Goal: Information Seeking & Learning: Learn about a topic

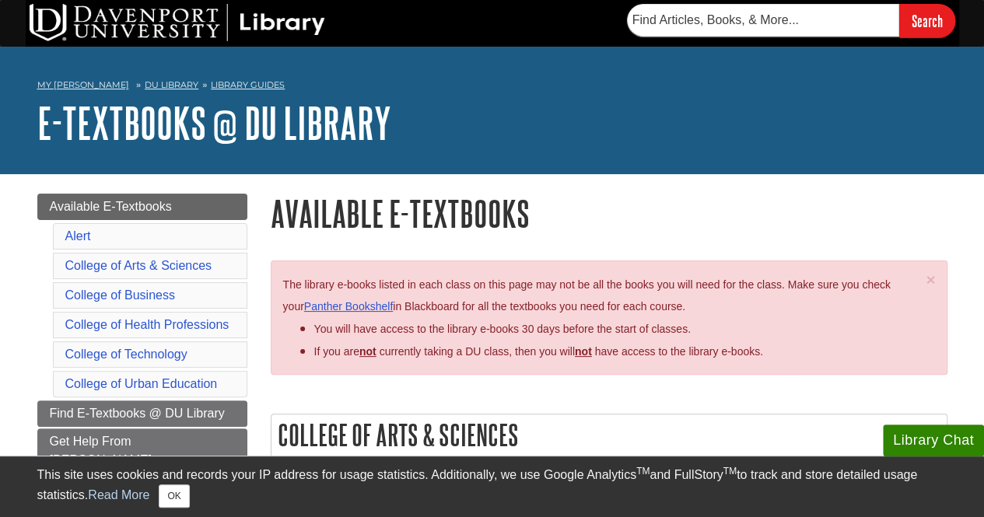
drag, startPoint x: 964, startPoint y: 0, endPoint x: 658, endPoint y: 96, distance: 320.2
click at [658, 96] on nav "My [PERSON_NAME][GEOGRAPHIC_DATA] Library Guides E-Textbooks @ DU Library Avail…" at bounding box center [492, 87] width 910 height 25
click at [750, 23] on input "text" at bounding box center [763, 20] width 272 height 33
click at [930, 16] on input "Search" at bounding box center [927, 20] width 56 height 33
click at [785, 11] on input "9780357902394" at bounding box center [763, 20] width 272 height 33
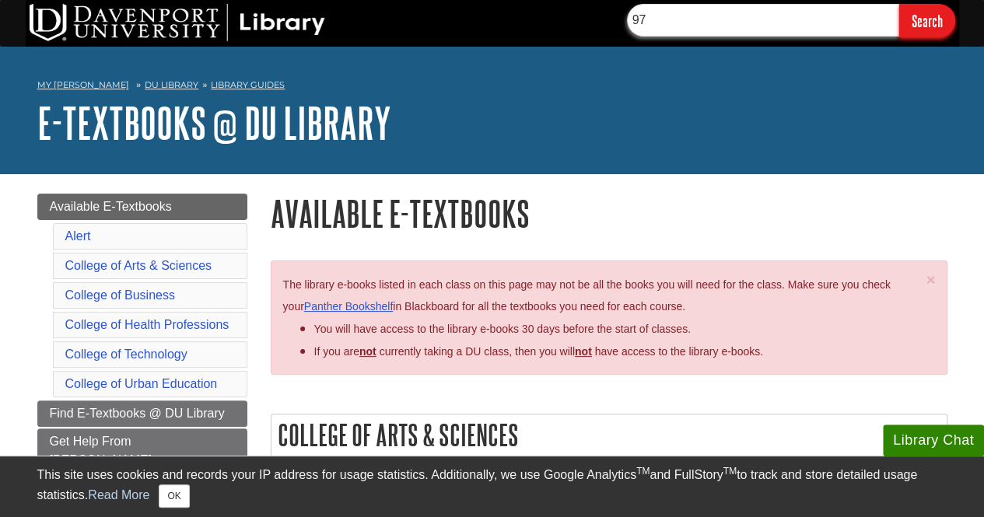
type input "9"
type input "Business Analytics"
click at [899, 4] on input "Search" at bounding box center [927, 20] width 56 height 33
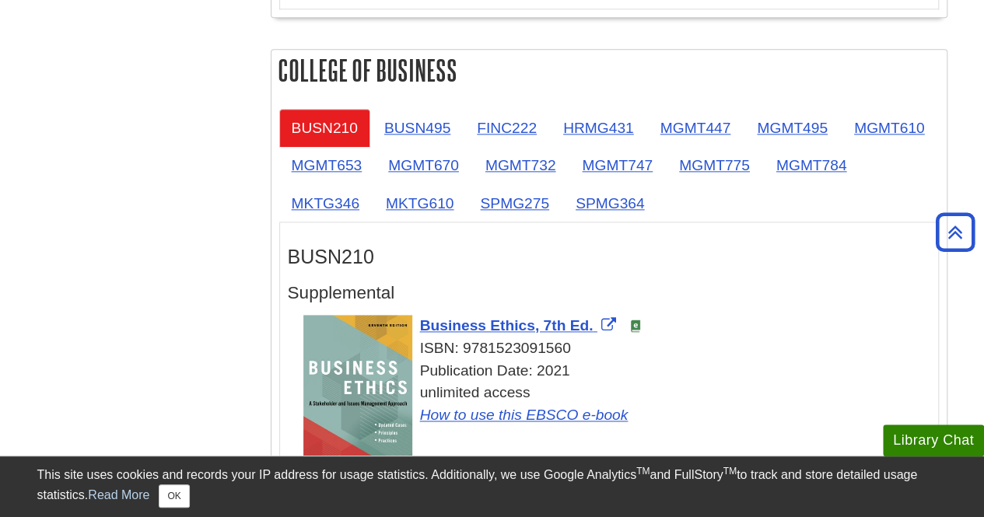
scroll to position [893, 0]
click at [176, 496] on button "OK" at bounding box center [174, 495] width 30 height 23
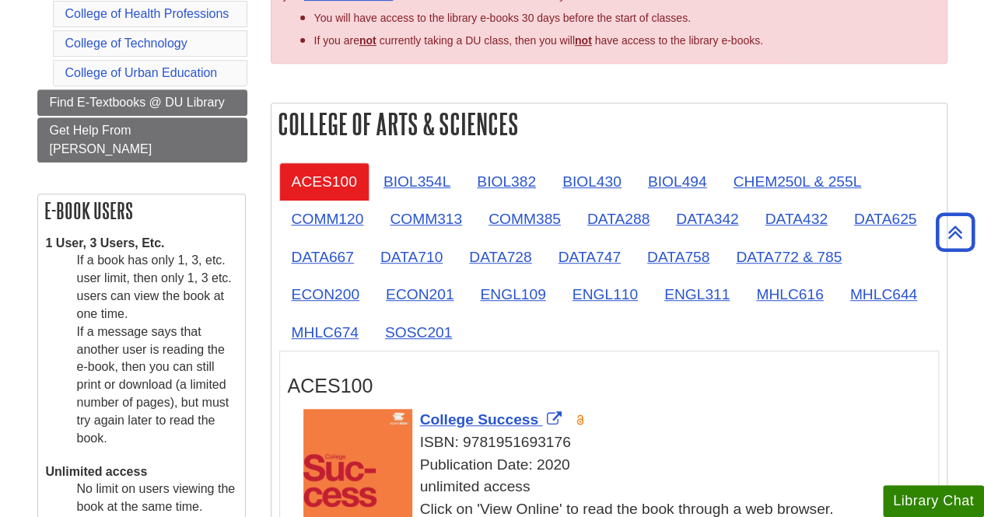
scroll to position [310, 0]
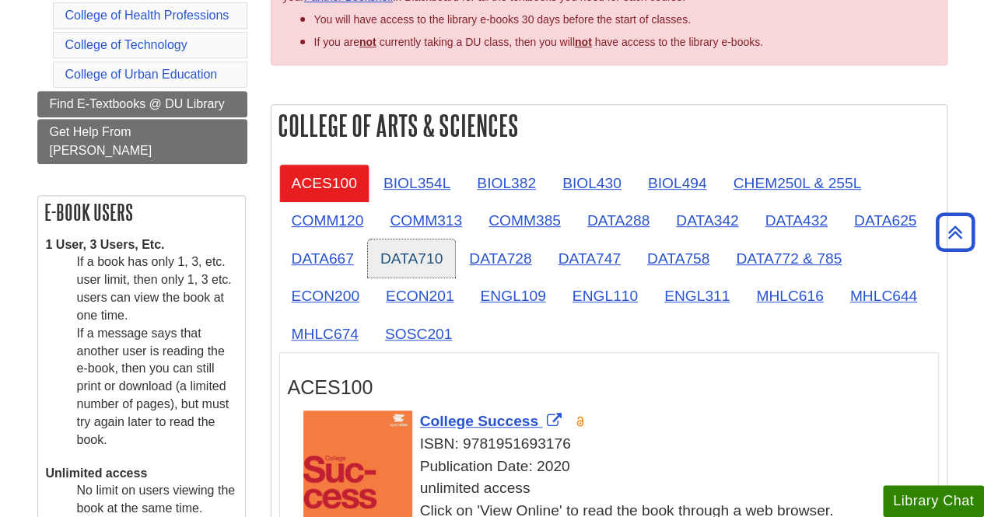
click at [410, 268] on link "DATA710" at bounding box center [411, 259] width 87 height 38
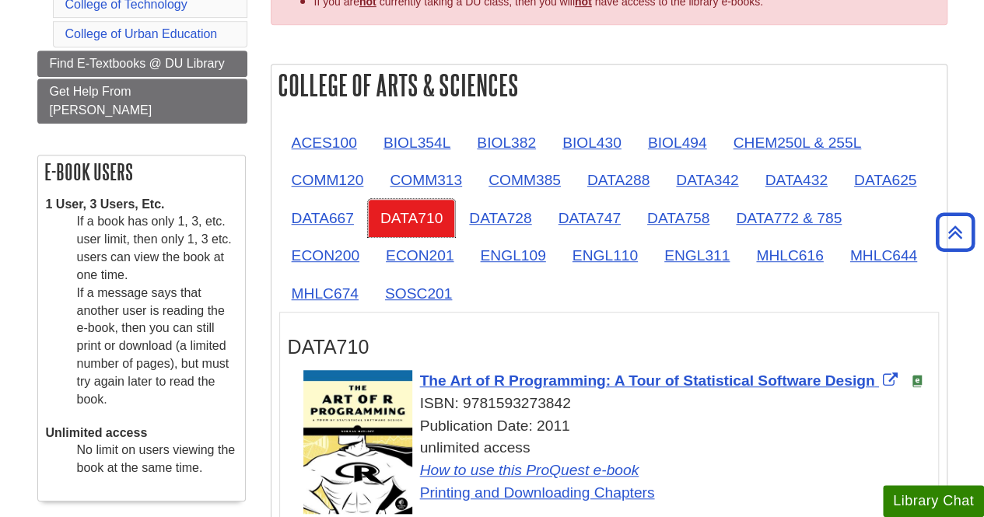
scroll to position [347, 0]
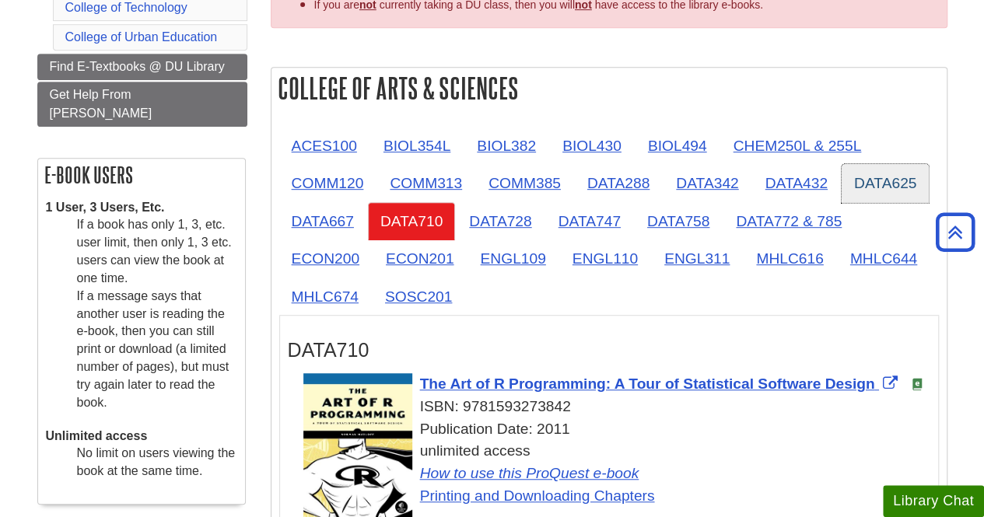
click at [867, 177] on link "DATA625" at bounding box center [884, 183] width 87 height 38
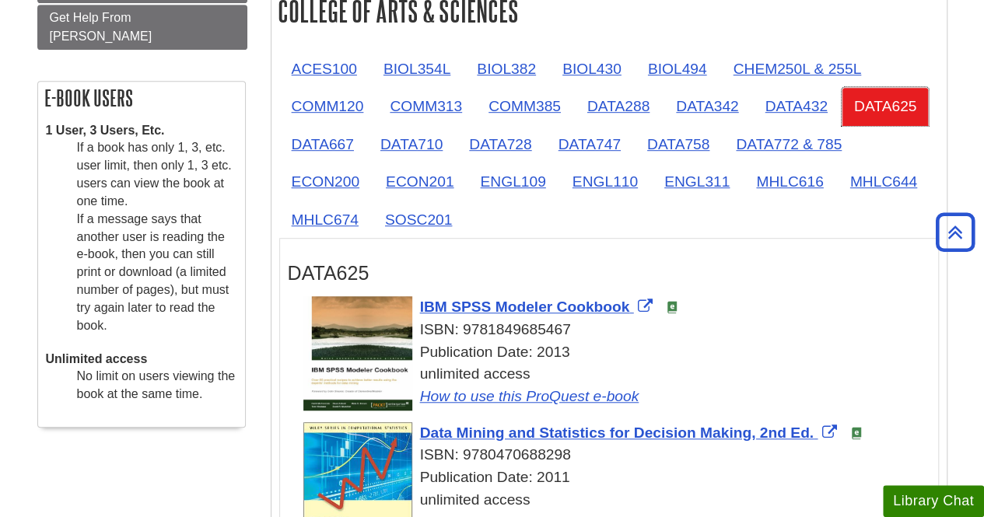
scroll to position [422, 0]
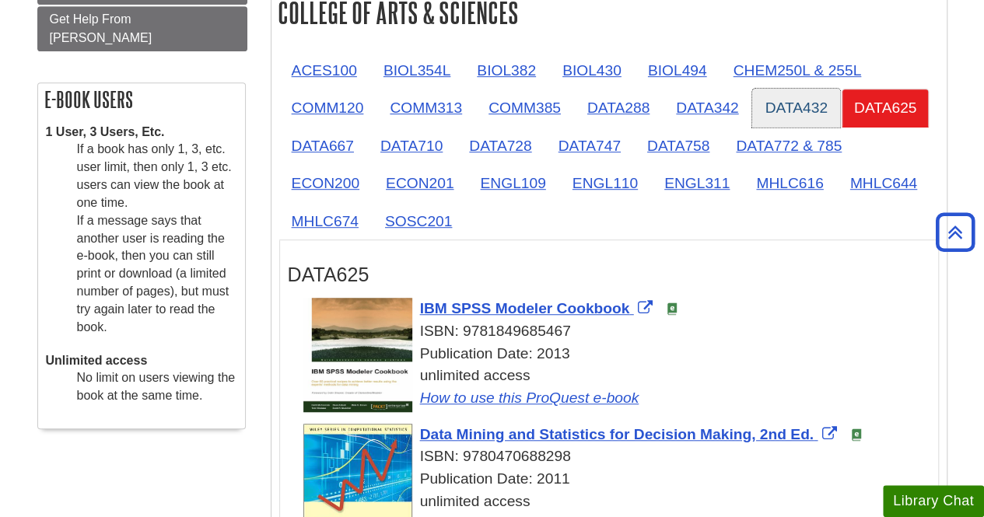
click at [792, 110] on link "DATA432" at bounding box center [795, 108] width 87 height 38
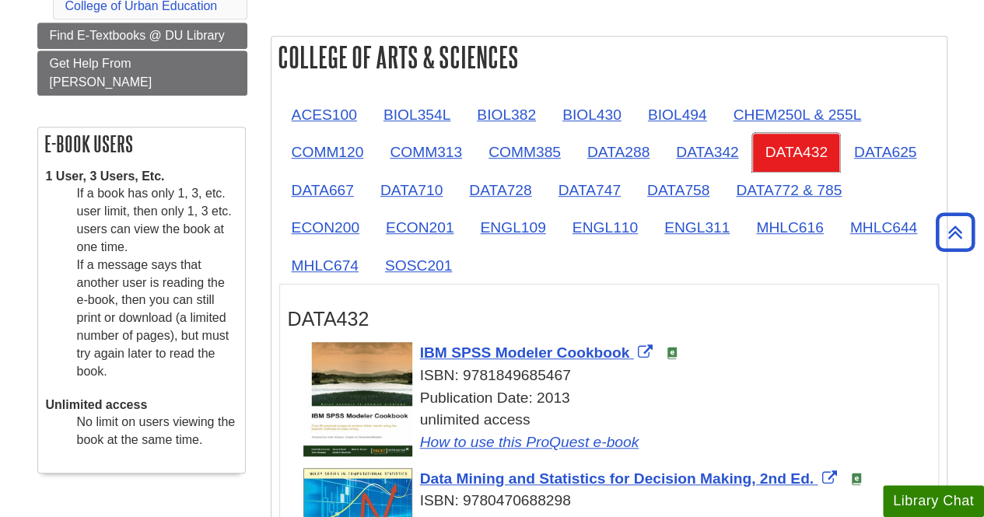
scroll to position [376, 0]
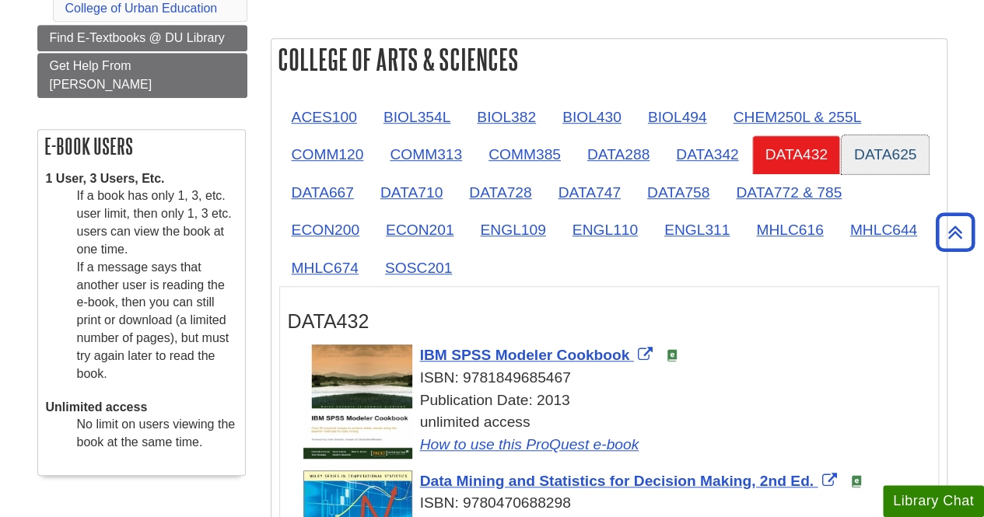
click at [885, 152] on link "DATA625" at bounding box center [884, 154] width 87 height 38
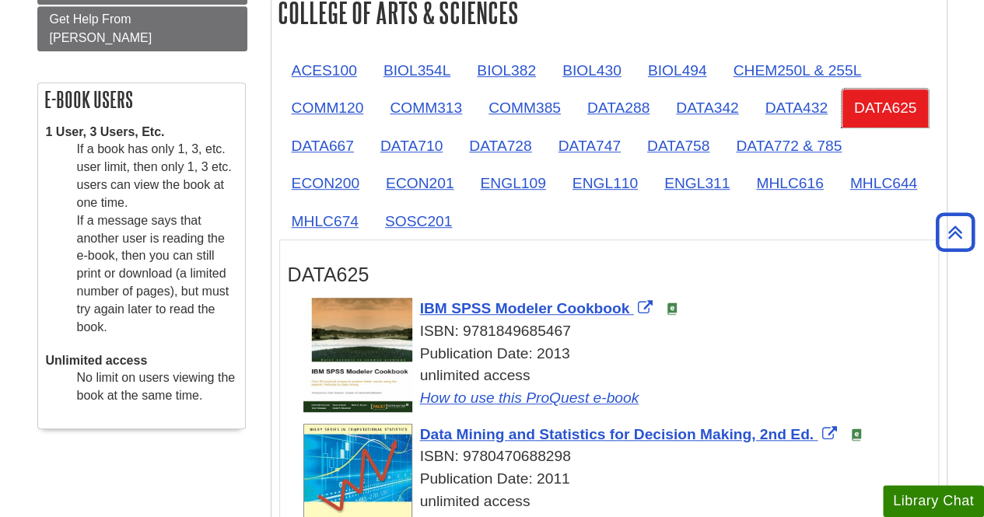
scroll to position [412, 0]
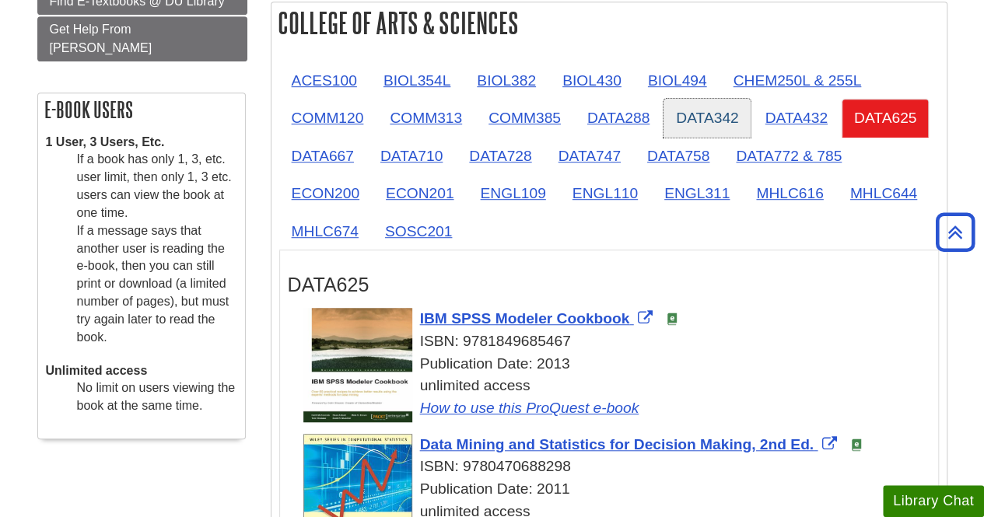
click at [712, 111] on link "DATA342" at bounding box center [706, 118] width 87 height 38
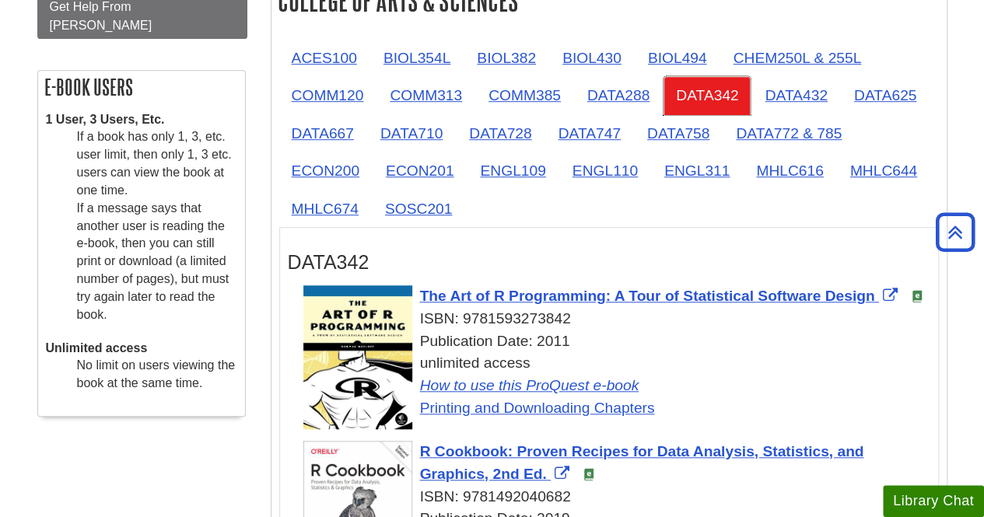
scroll to position [434, 0]
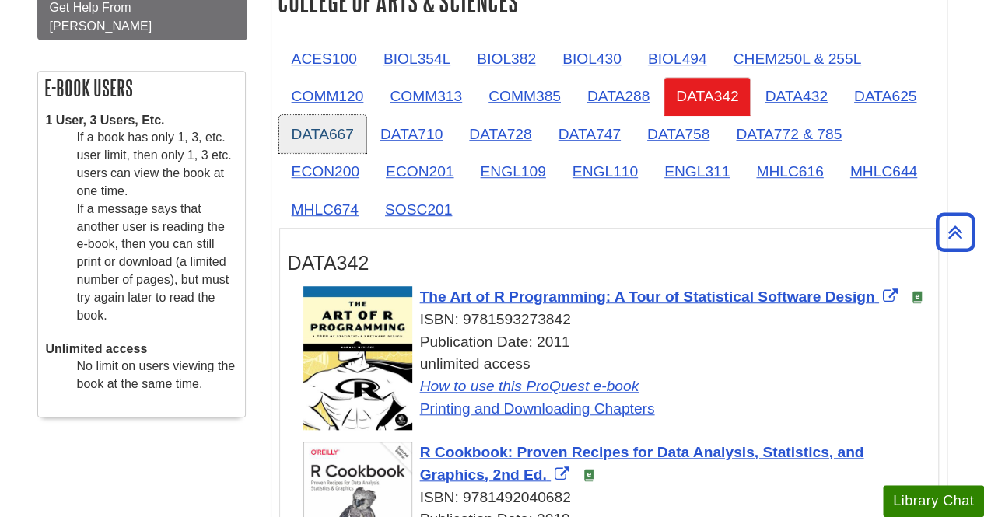
click at [342, 139] on link "DATA667" at bounding box center [322, 134] width 87 height 38
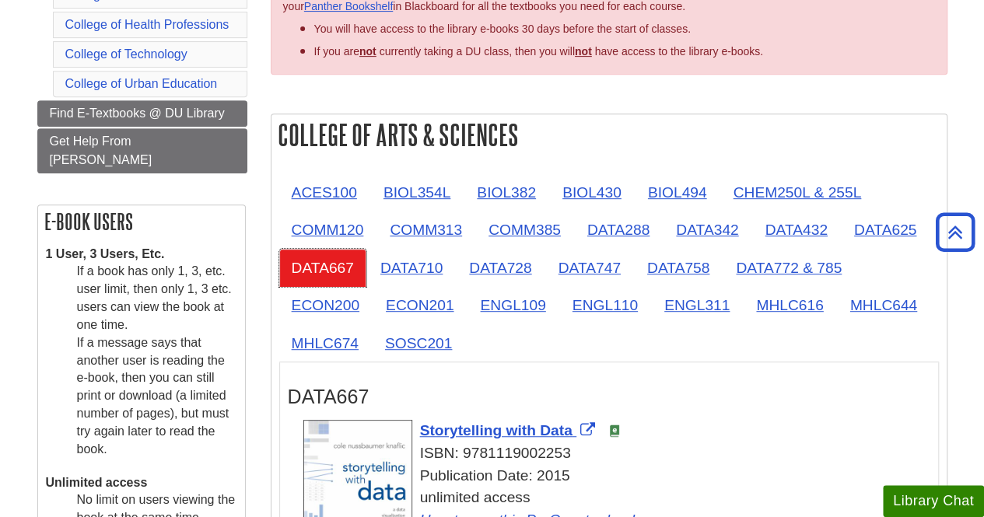
scroll to position [299, 0]
